Goal: Find specific page/section: Find specific page/section

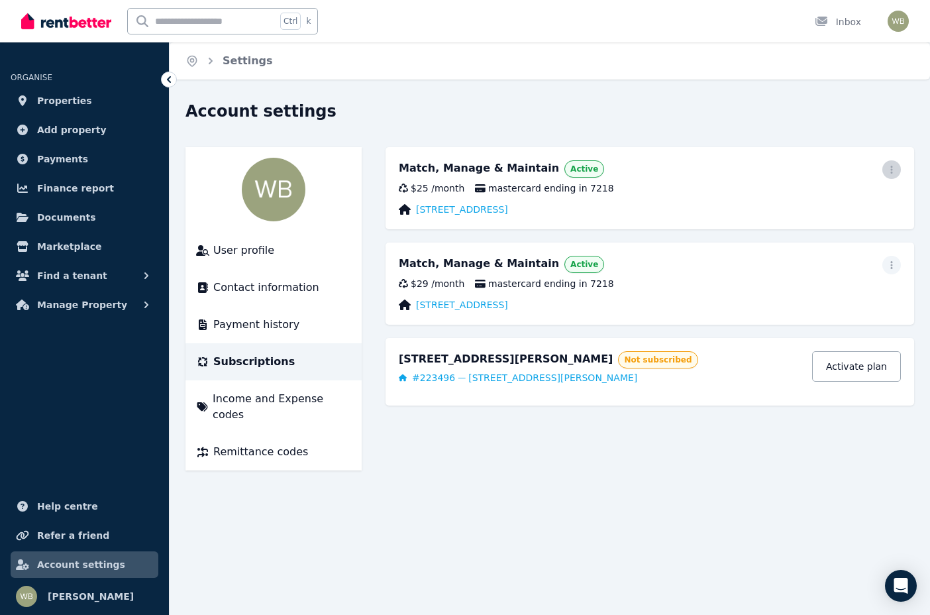
click at [891, 170] on icon "button" at bounding box center [892, 170] width 2 height 8
click at [651, 180] on div "Match, Manage & Maintain Active Update payment method Cancel plan $25 / month m…" at bounding box center [650, 188] width 529 height 82
click at [81, 306] on span "Manage Property" at bounding box center [82, 305] width 90 height 16
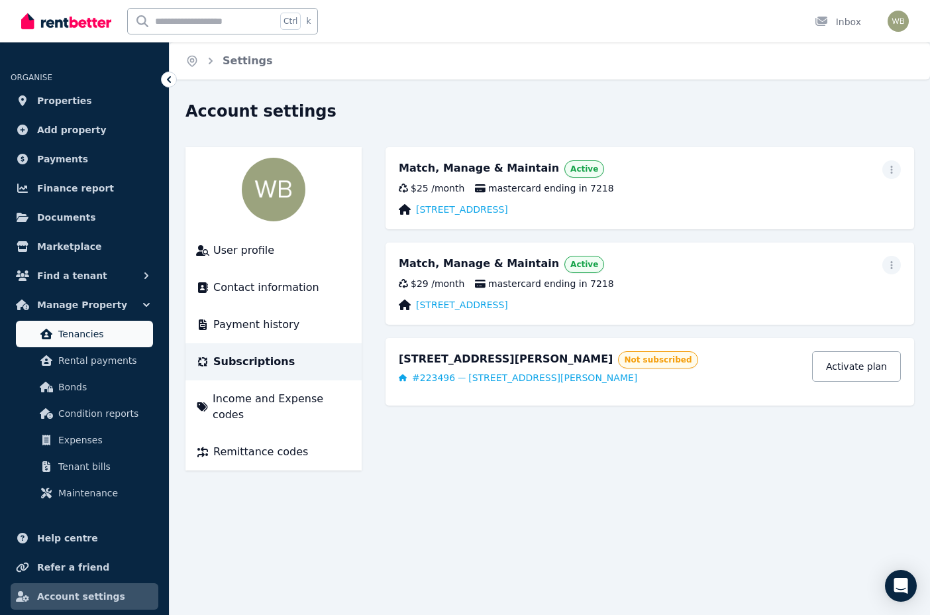
click at [80, 332] on span "Tenancies" at bounding box center [102, 334] width 89 height 16
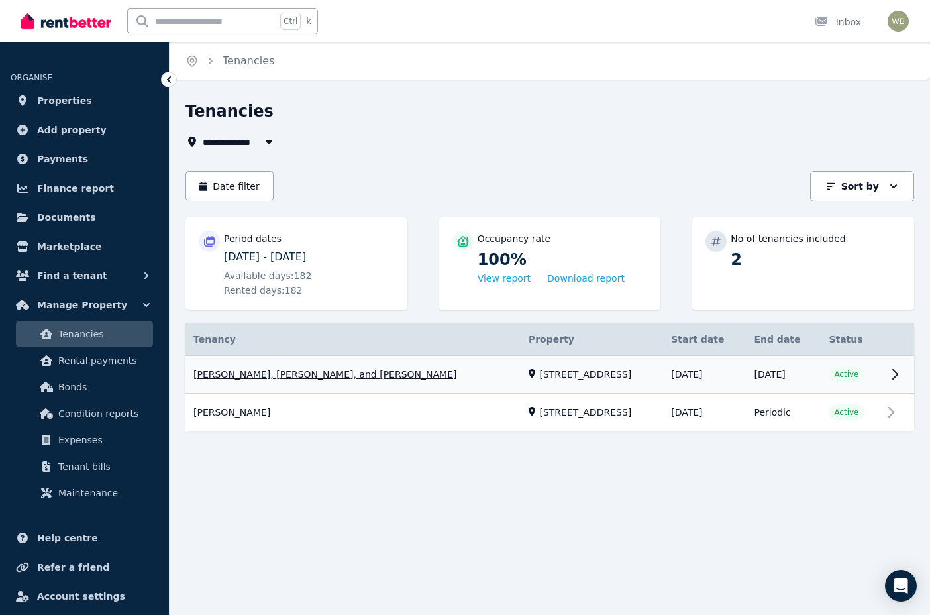
click at [894, 374] on link "View property details" at bounding box center [550, 375] width 729 height 38
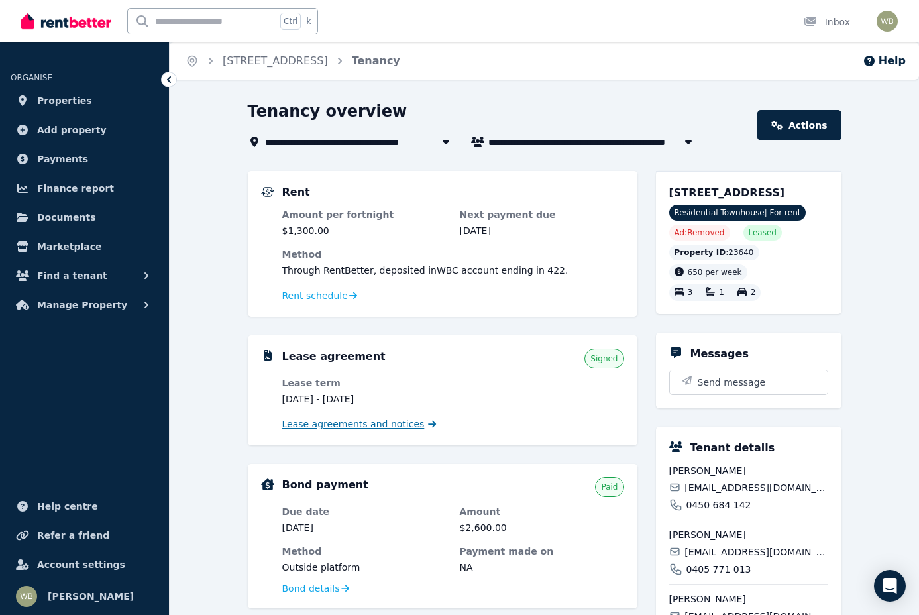
click at [329, 425] on span "Lease agreements and notices" at bounding box center [353, 424] width 142 height 13
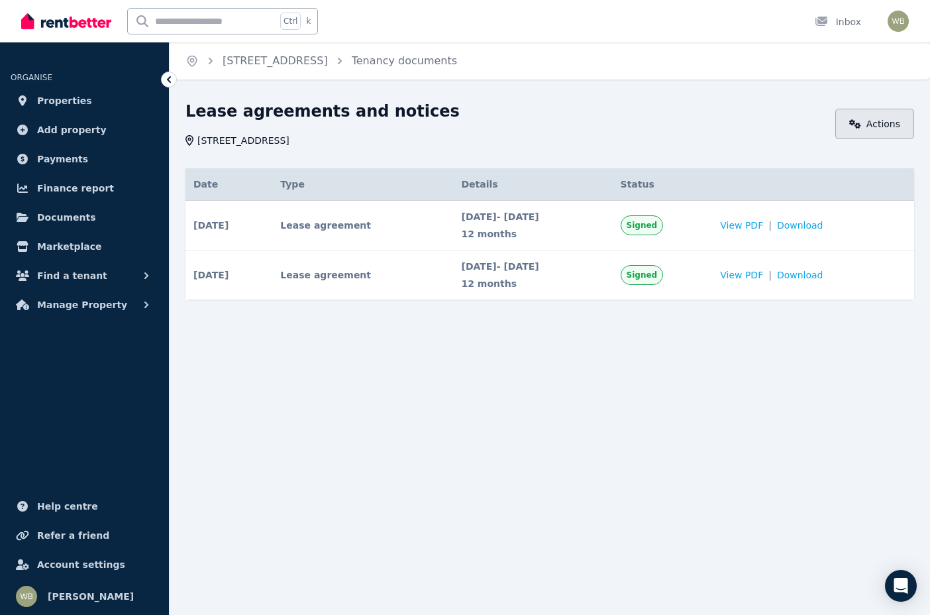
click at [884, 120] on link "Actions" at bounding box center [875, 124] width 79 height 30
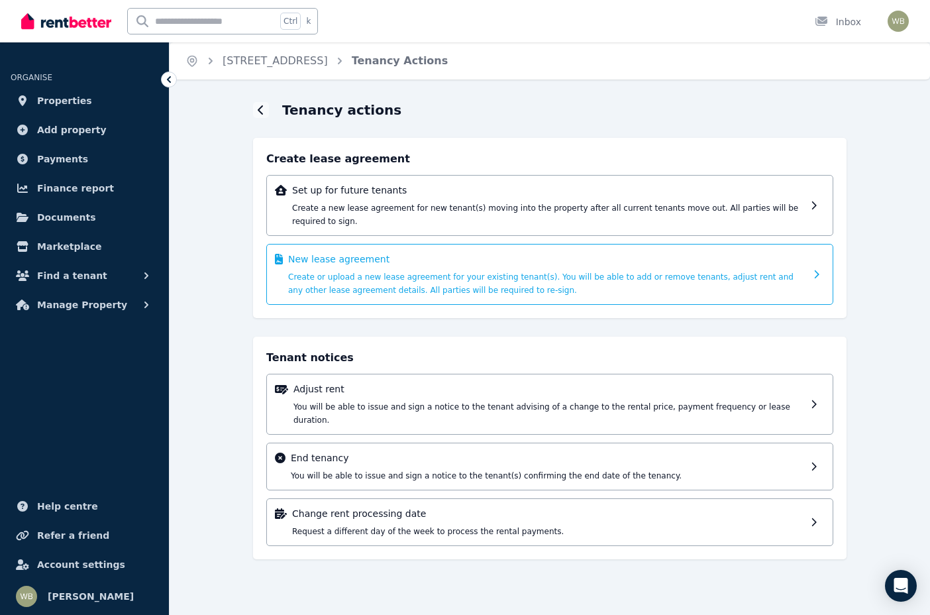
click at [815, 270] on icon at bounding box center [821, 274] width 14 height 9
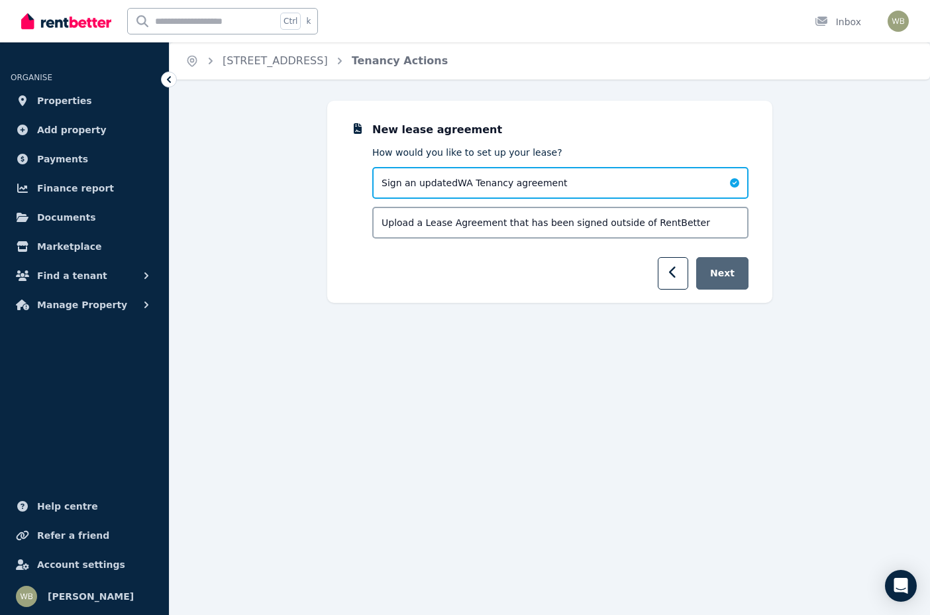
click at [734, 273] on button "Next" at bounding box center [723, 273] width 52 height 32
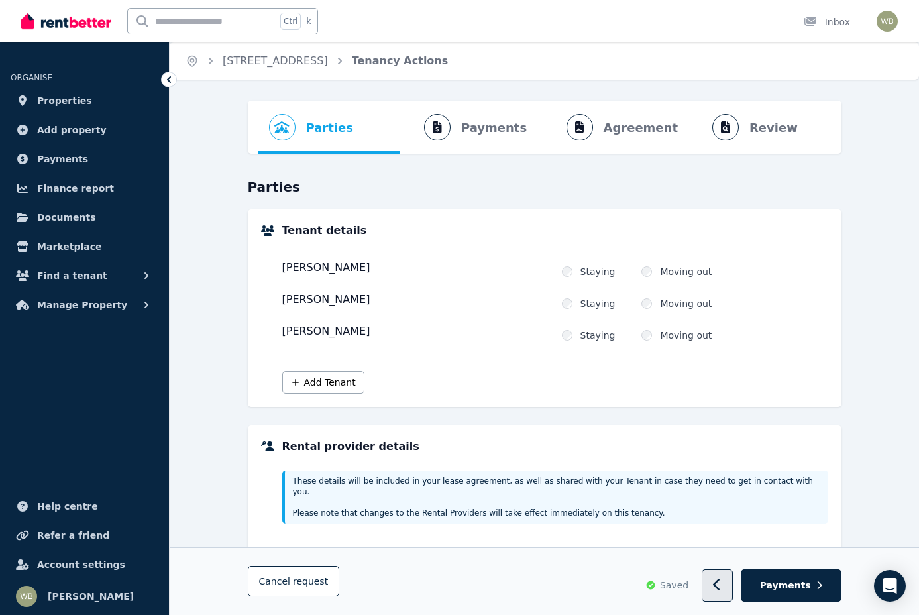
click at [720, 584] on icon "button" at bounding box center [716, 585] width 7 height 12
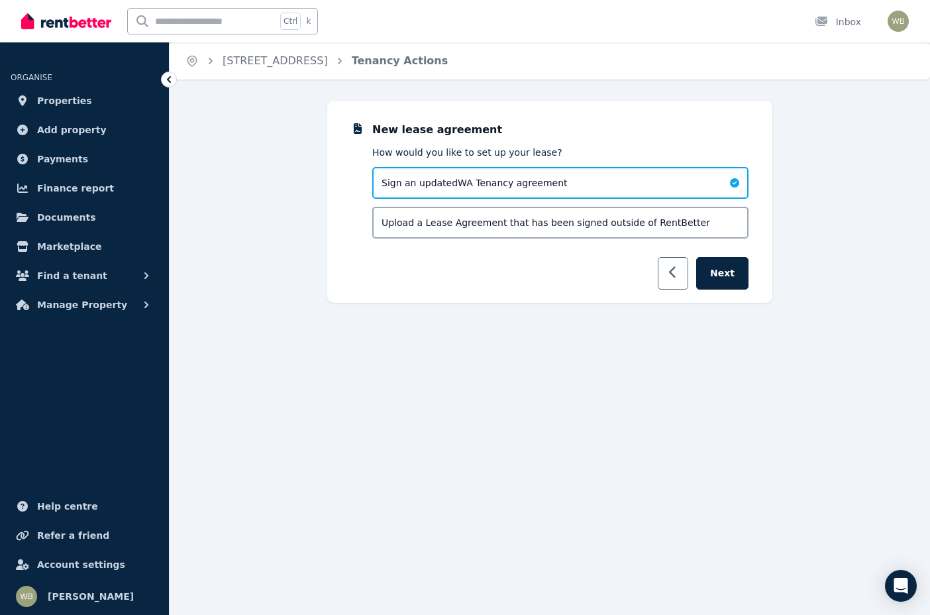
click at [678, 272] on icon "button" at bounding box center [673, 272] width 9 height 13
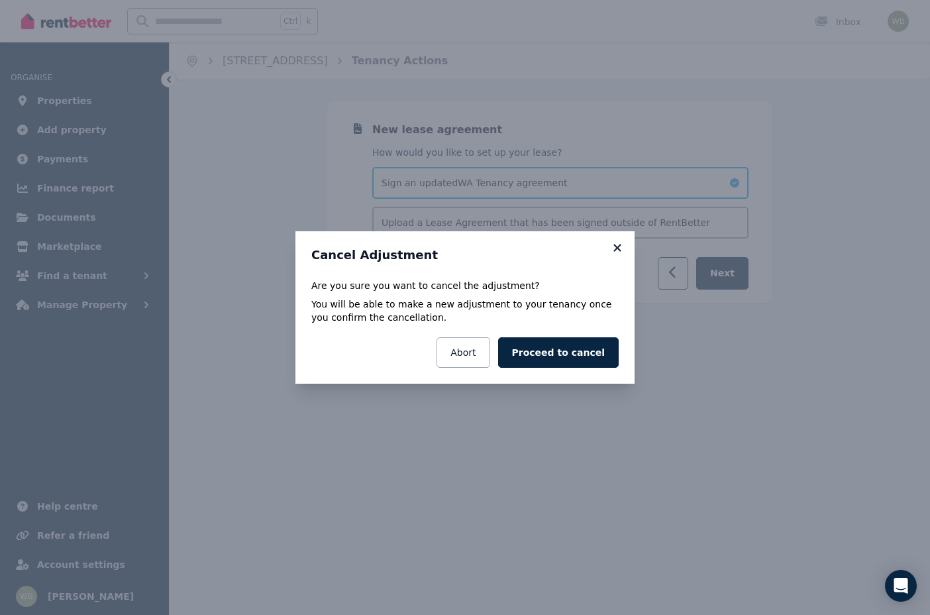
click at [618, 245] on icon at bounding box center [617, 248] width 13 height 12
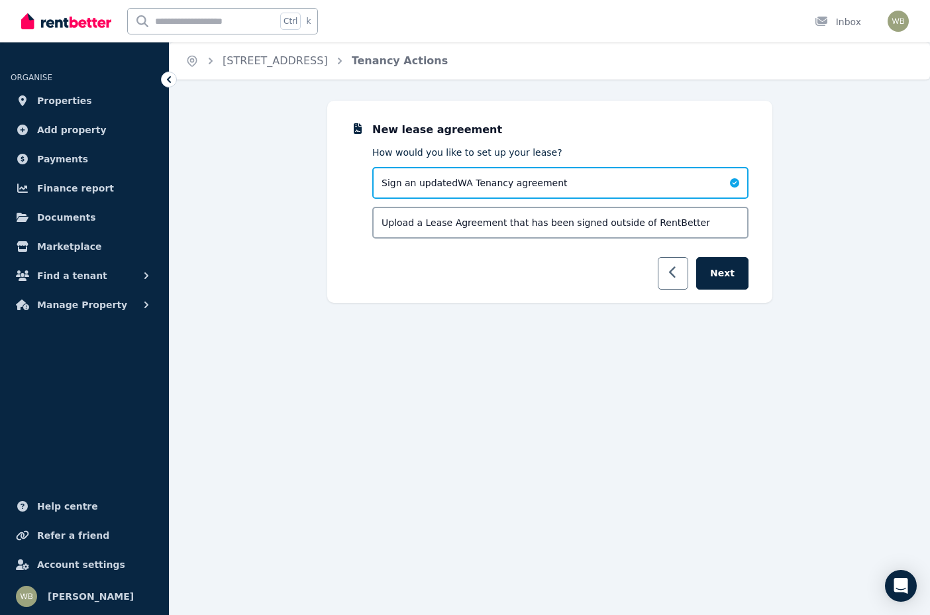
click at [676, 267] on icon "button" at bounding box center [673, 272] width 9 height 13
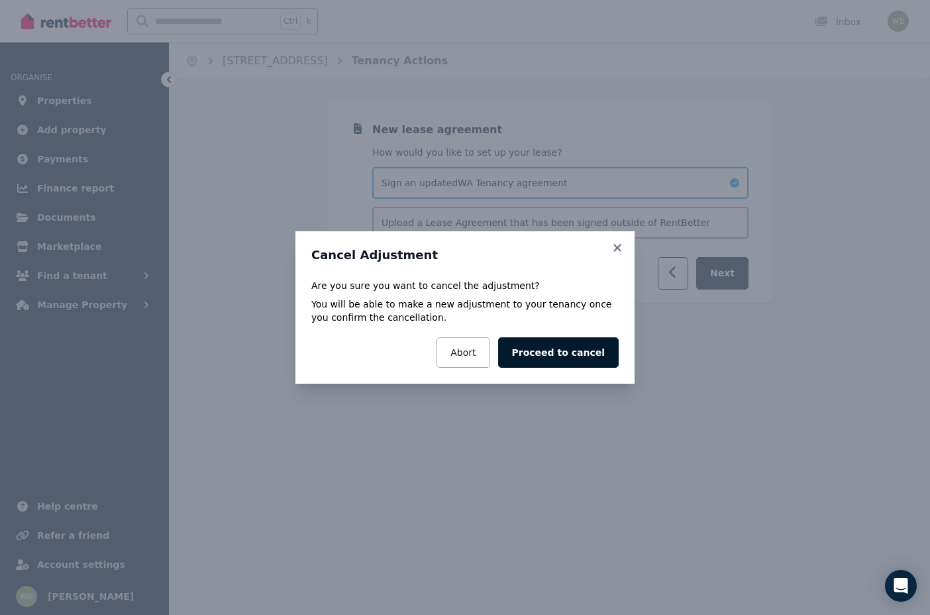
click at [566, 353] on button "Proceed to cancel" at bounding box center [558, 352] width 121 height 30
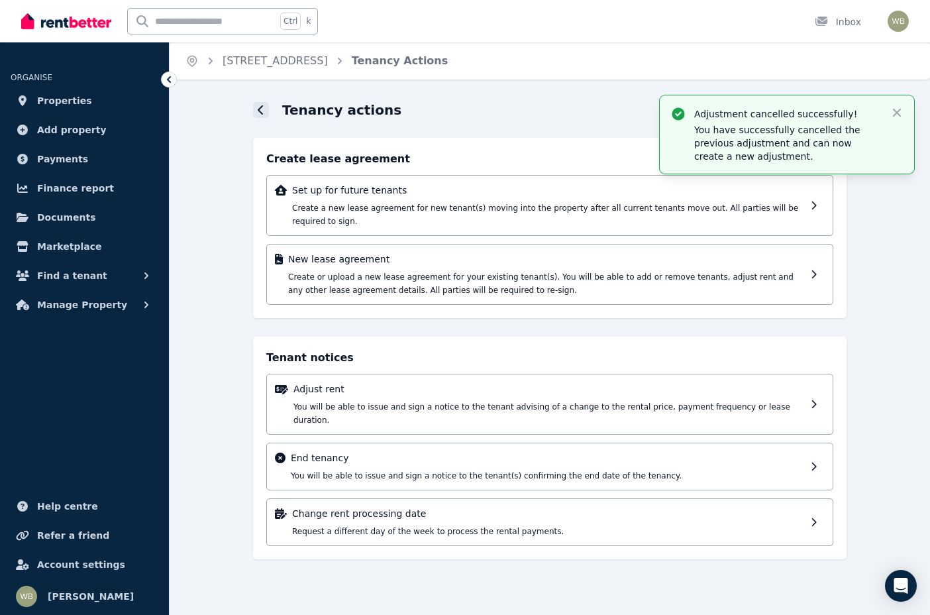
click at [258, 109] on icon at bounding box center [261, 110] width 7 height 11
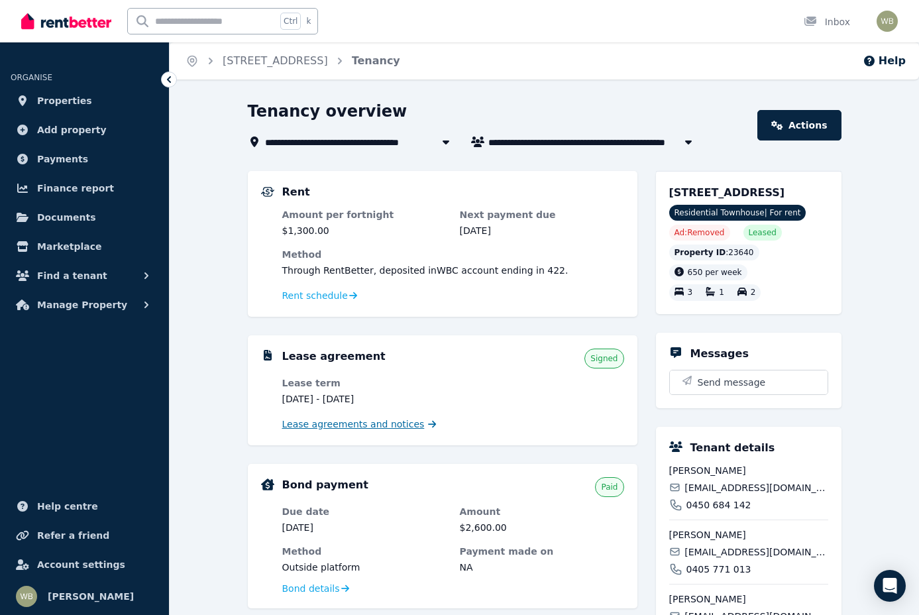
click at [359, 427] on span "Lease agreements and notices" at bounding box center [353, 424] width 142 height 13
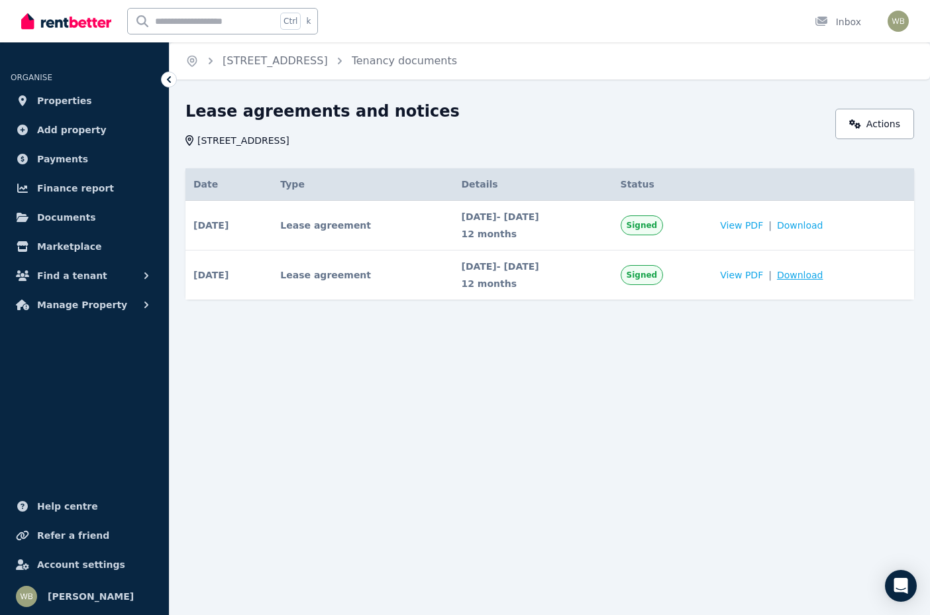
click at [815, 276] on span "Download" at bounding box center [800, 274] width 46 height 13
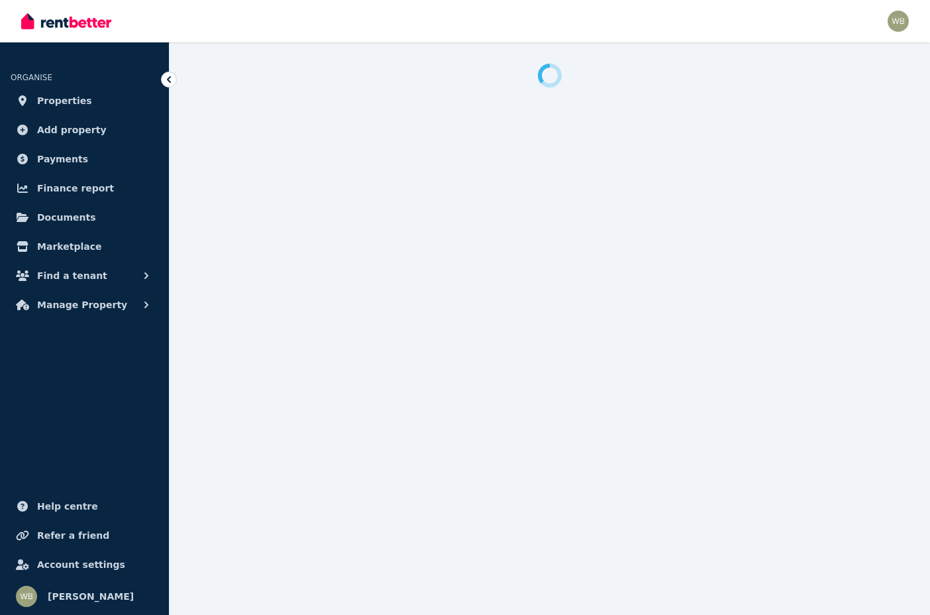
click at [871, 21] on div "Open main menu Open user menu" at bounding box center [465, 21] width 888 height 42
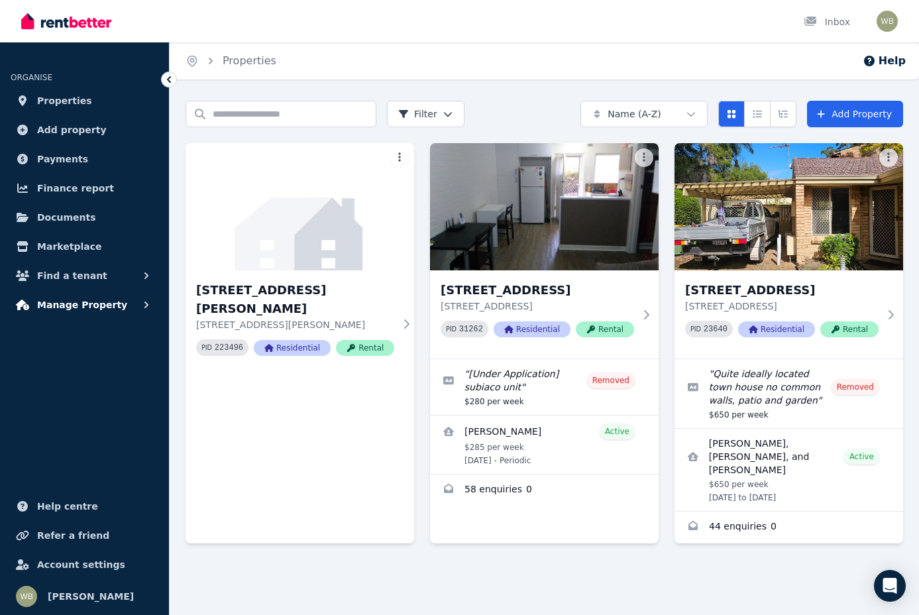
click at [142, 307] on icon "button" at bounding box center [146, 304] width 13 height 13
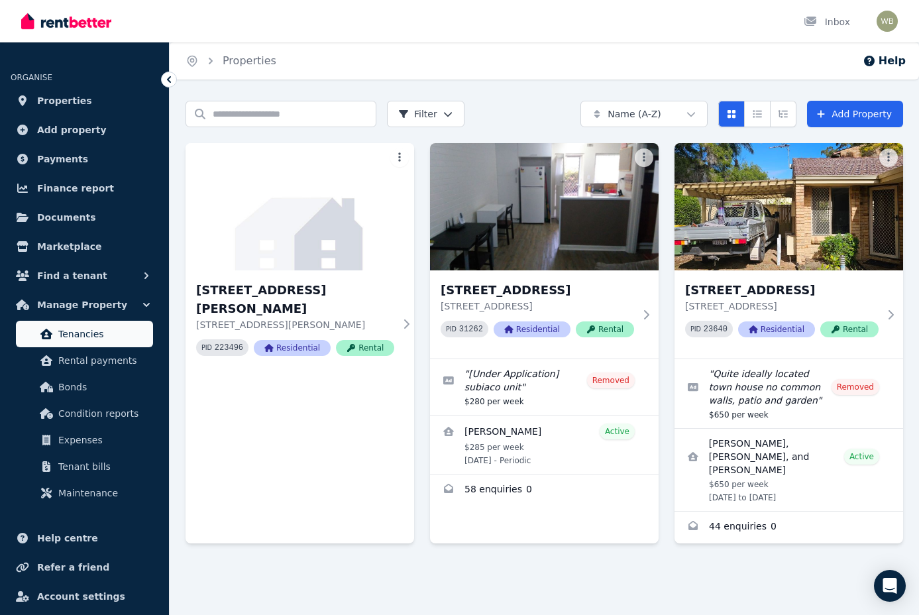
click at [89, 334] on span "Tenancies" at bounding box center [102, 334] width 89 height 16
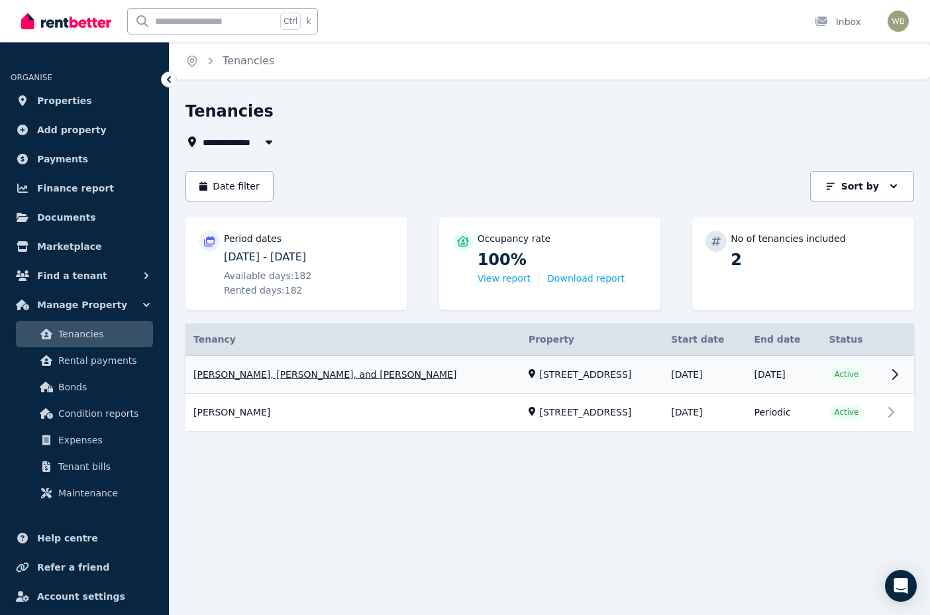
click at [896, 373] on link "View property details" at bounding box center [550, 375] width 729 height 38
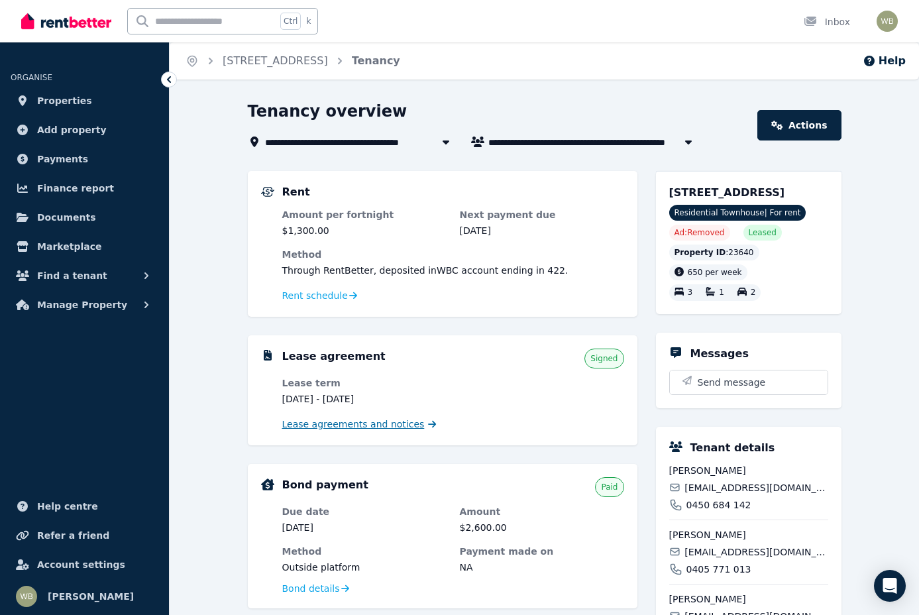
click at [333, 423] on span "Lease agreements and notices" at bounding box center [353, 424] width 142 height 13
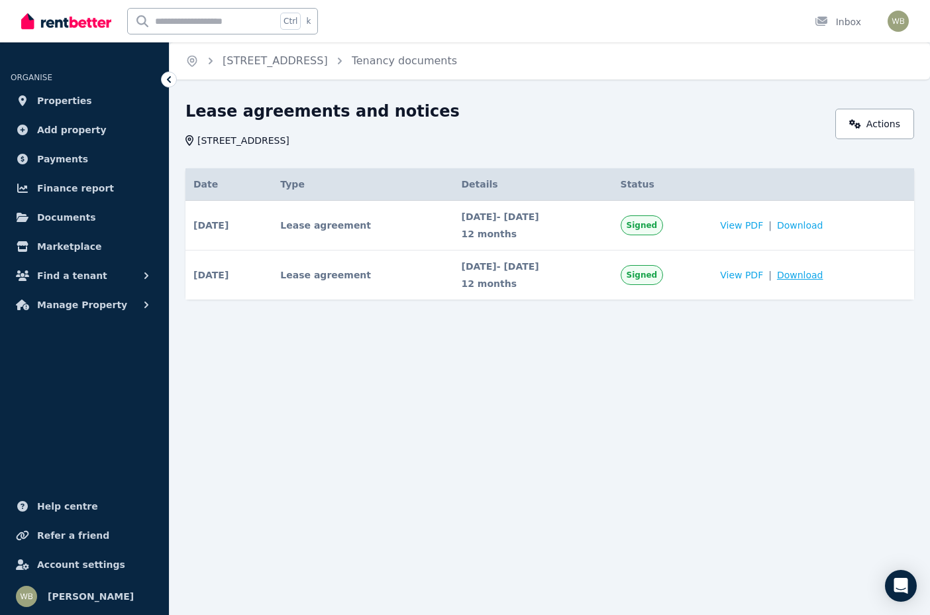
click at [811, 274] on span "Download" at bounding box center [800, 274] width 46 height 13
click at [621, 9] on div "Ctrl k Inbox" at bounding box center [442, 21] width 843 height 42
